Goal: Register for event/course

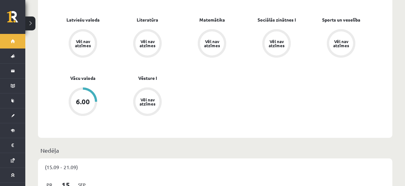
scroll to position [395, 0]
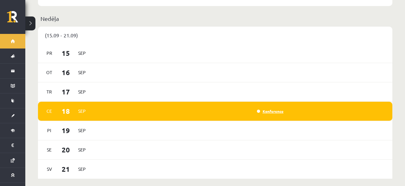
click at [260, 109] on link "Konference" at bounding box center [270, 111] width 27 height 5
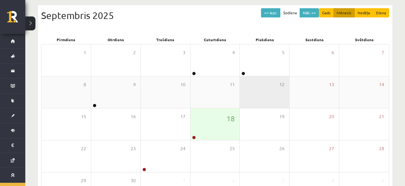
scroll to position [66, 0]
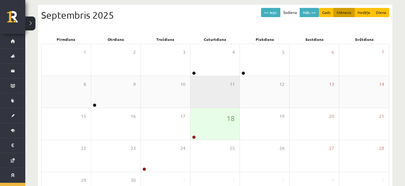
click at [195, 106] on div "11" at bounding box center [214, 92] width 49 height 32
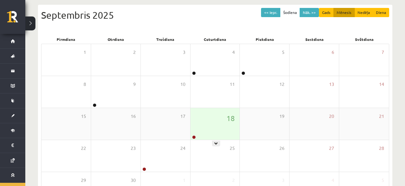
click at [205, 126] on div "18" at bounding box center [214, 124] width 49 height 32
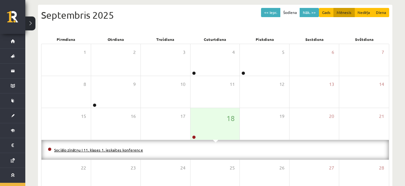
click at [105, 149] on link "Sociālo zinātņu I 11. klases 1. ieskaites konference" at bounding box center [98, 149] width 89 height 5
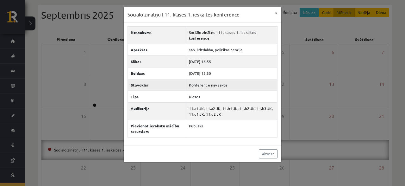
click at [208, 79] on td "Konference nav sākta" at bounding box center [231, 85] width 91 height 12
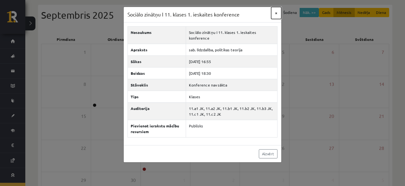
click at [274, 14] on button "×" at bounding box center [276, 13] width 10 height 12
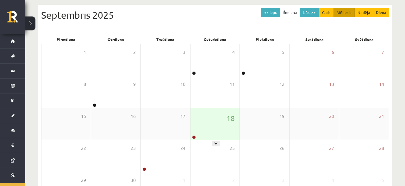
click at [218, 123] on div "18" at bounding box center [214, 124] width 49 height 32
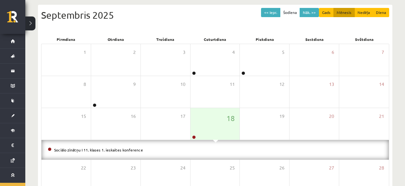
click at [128, 146] on li "Sociālo zinātņu I 11. klases 1. ieskaites konference" at bounding box center [215, 149] width 335 height 7
click at [129, 150] on link "Sociālo zinātņu I 11. klases 1. ieskaites konference" at bounding box center [98, 149] width 89 height 5
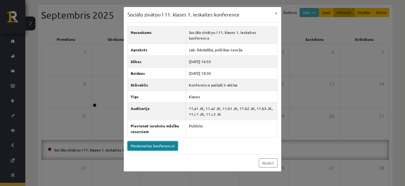
click at [153, 141] on link "Pievienoties konferencei" at bounding box center [152, 145] width 50 height 9
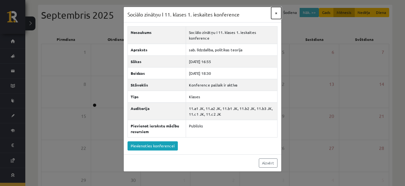
click at [275, 14] on button "×" at bounding box center [276, 13] width 10 height 12
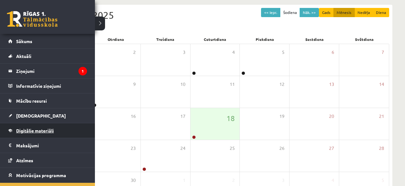
click at [32, 136] on link "Digitālie materiāli" at bounding box center [47, 130] width 79 height 15
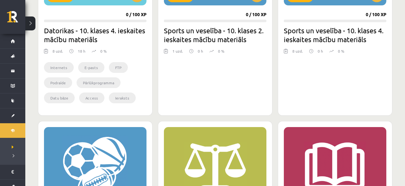
scroll to position [559, 0]
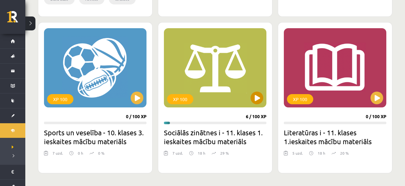
click at [264, 94] on div "XP 100" at bounding box center [215, 67] width 103 height 79
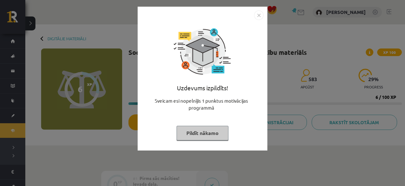
click at [203, 134] on button "Pildīt nākamo" at bounding box center [203, 133] width 52 height 15
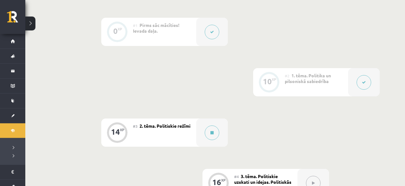
scroll to position [197, 0]
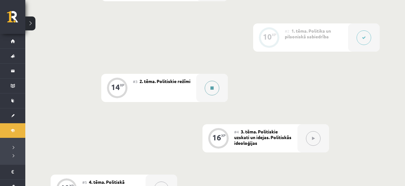
click at [213, 92] on button at bounding box center [212, 88] width 15 height 15
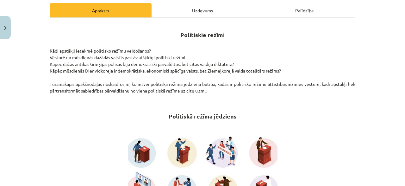
scroll to position [0, 0]
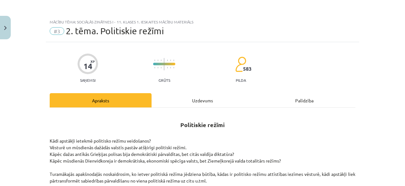
click at [308, 95] on div "Palīdzība" at bounding box center [304, 100] width 102 height 14
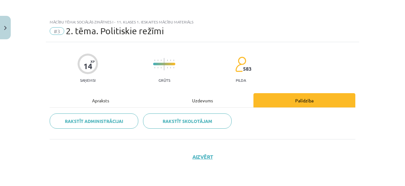
click at [95, 97] on div "Apraksts" at bounding box center [101, 100] width 102 height 14
